Goal: Information Seeking & Learning: Understand process/instructions

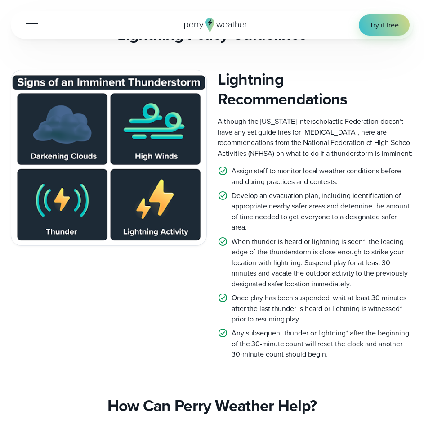
scroll to position [1844, 0]
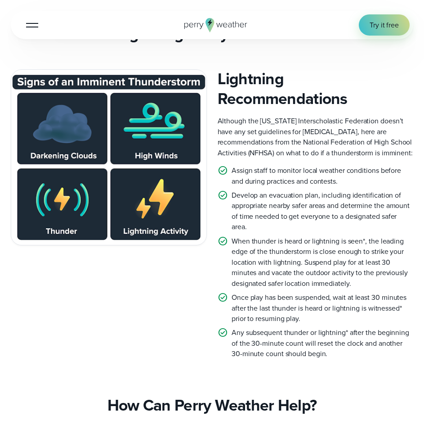
click at [288, 206] on p "Develop an evacuation plan, including identification of appropriate nearby safe…" at bounding box center [323, 211] width 182 height 42
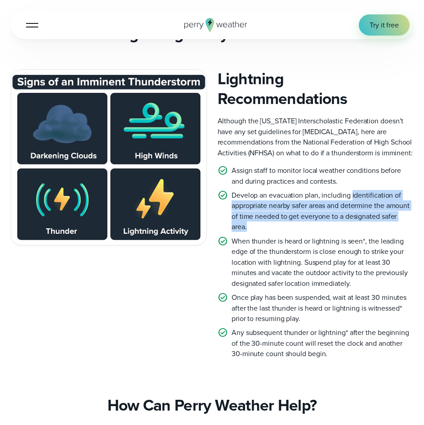
drag, startPoint x: 244, startPoint y: 199, endPoint x: 352, endPoint y: 167, distance: 112.4
click at [352, 190] on p "Develop an evacuation plan, including identification of appropriate nearby safe…" at bounding box center [323, 211] width 182 height 42
copy p "identification of appropriate nearby safer areas and determine the amount of ti…"
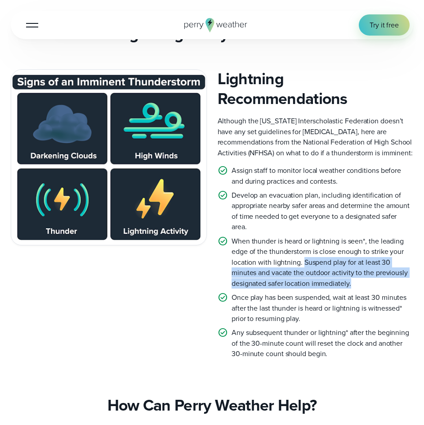
drag, startPoint x: 303, startPoint y: 234, endPoint x: 362, endPoint y: 255, distance: 63.0
click at [362, 255] on p "When thunder is heard or lightning is seen*, the leading edge of the thundersto…" at bounding box center [323, 262] width 182 height 53
copy p "Suspend play for at least 30 minutes and vacate the outdoor activity to the pre…"
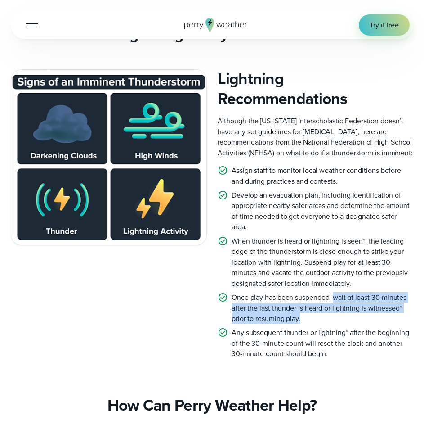
drag, startPoint x: 304, startPoint y: 295, endPoint x: 335, endPoint y: 275, distance: 36.9
click at [335, 292] on p "Once play has been suspended, wait at least 30 minutes after the last thunder i…" at bounding box center [323, 307] width 182 height 31
copy p "wait at least 30 minutes after the last thunder is heard or lightning is witnes…"
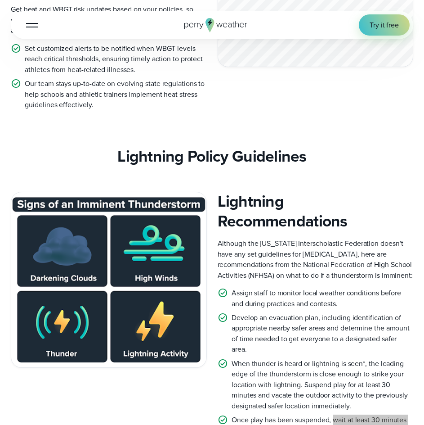
scroll to position [1709, 0]
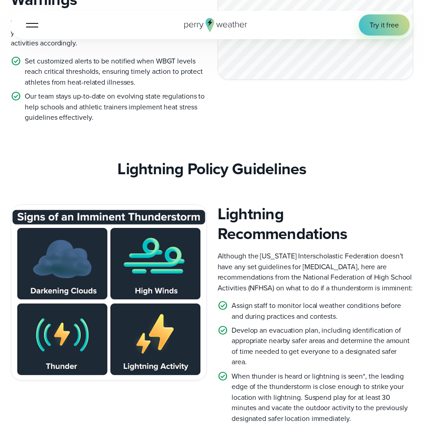
click at [57, 247] on img at bounding box center [108, 292] width 195 height 175
drag, startPoint x: 322, startPoint y: 307, endPoint x: 319, endPoint y: 295, distance: 12.4
click at [323, 325] on p "Develop an evacuation plan, including identification of appropriate nearby safe…" at bounding box center [323, 346] width 182 height 42
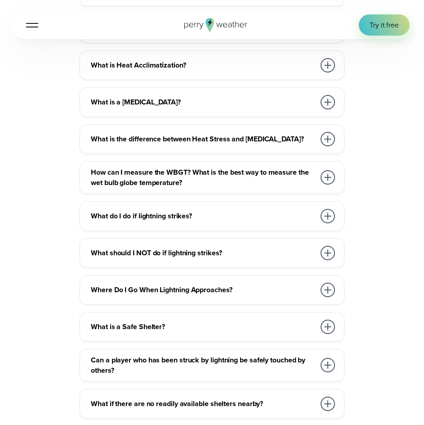
scroll to position [3058, 0]
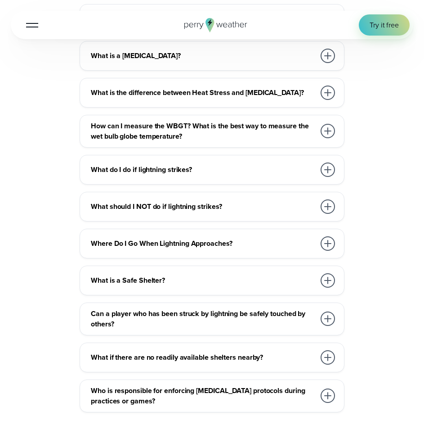
click at [257, 271] on div "What is a Safe Shelter?" at bounding box center [214, 280] width 246 height 18
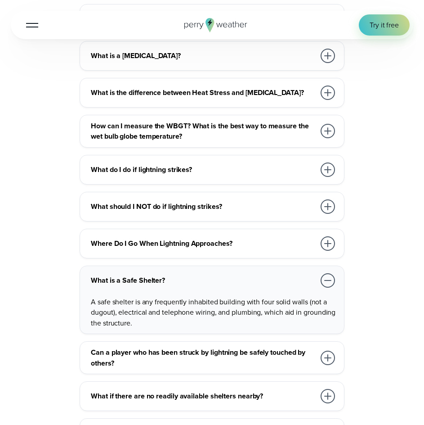
click at [331, 349] on div at bounding box center [328, 358] width 18 height 18
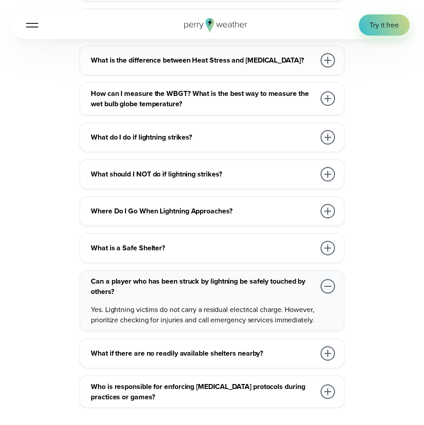
scroll to position [3103, 0]
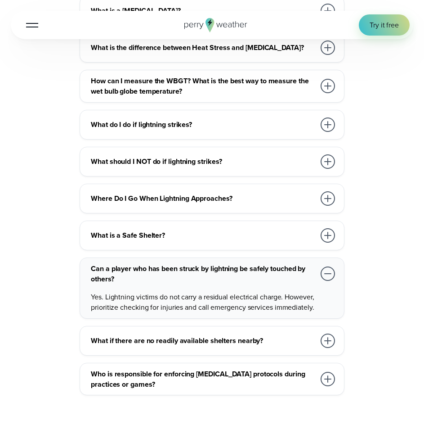
click at [324, 333] on div at bounding box center [328, 340] width 14 height 14
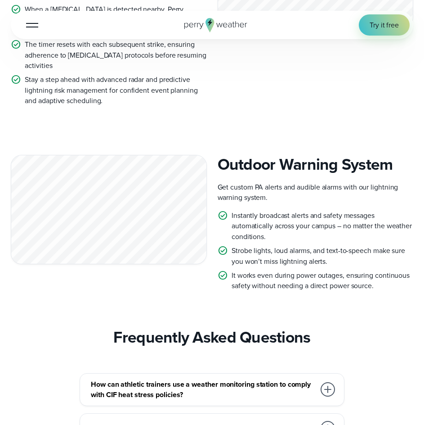
scroll to position [2473, 0]
